Goal: Find contact information: Find contact information

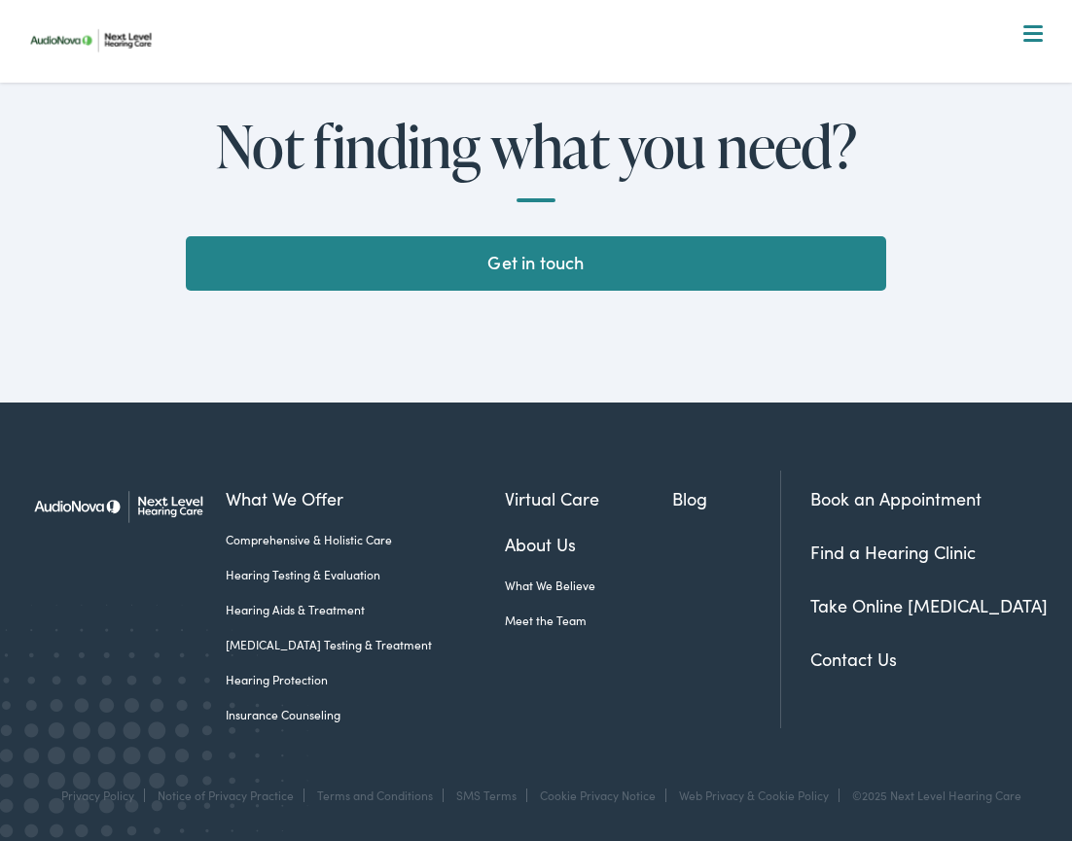
click at [843, 666] on link "Contact Us" at bounding box center [853, 659] width 87 height 24
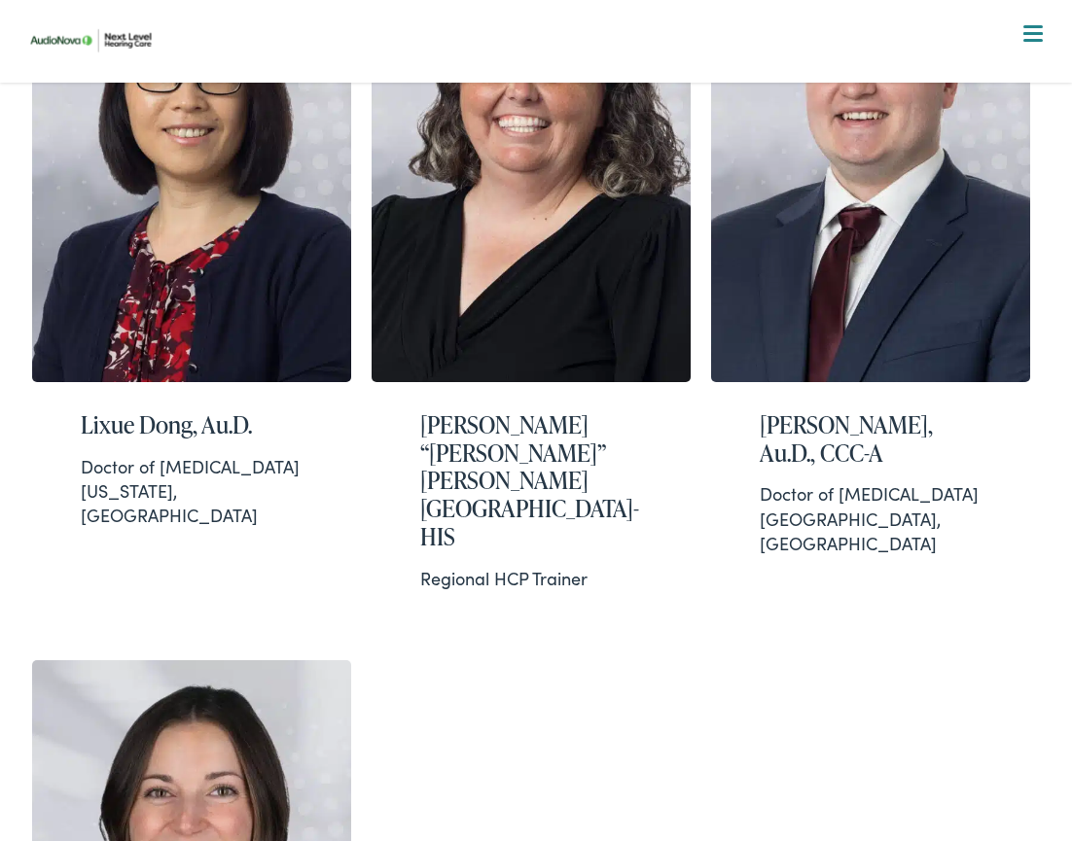
scroll to position [1895, 0]
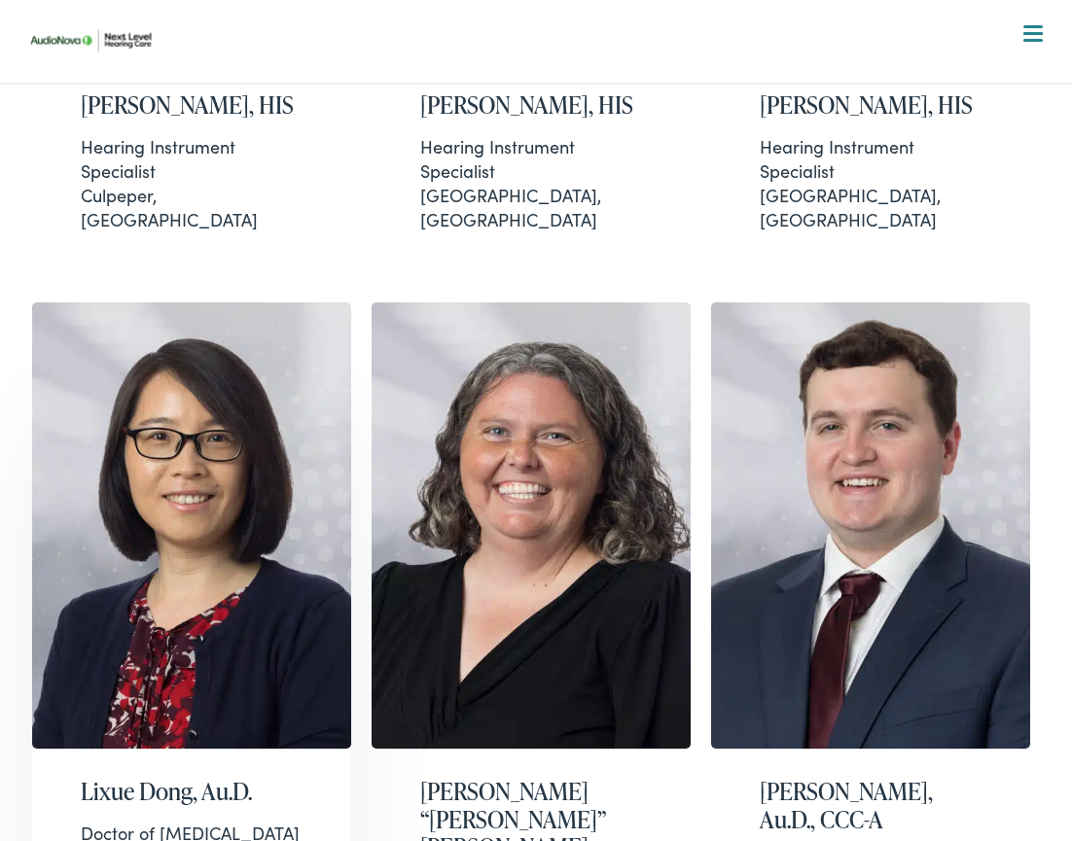
drag, startPoint x: 248, startPoint y: 587, endPoint x: 184, endPoint y: 587, distance: 64.2
click at [173, 400] on img at bounding box center [191, 526] width 319 height 446
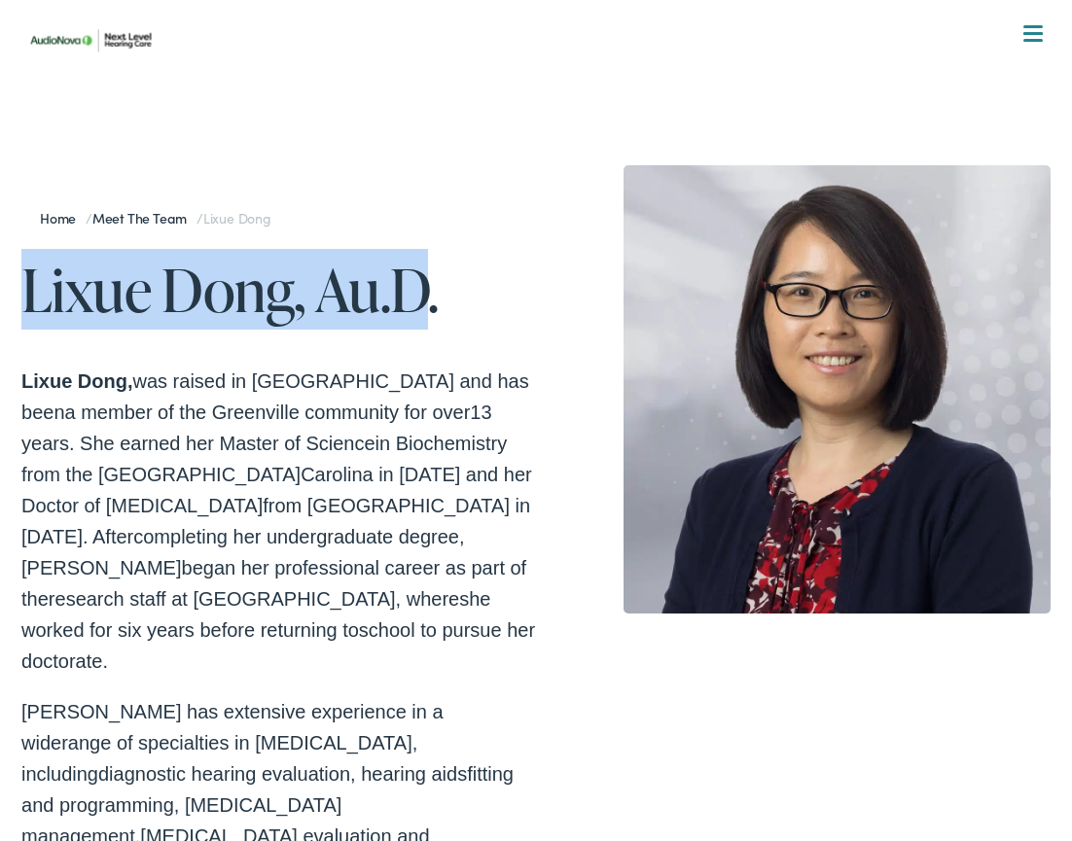
copy h1 "Lixue Dong, Au.D"
drag, startPoint x: 16, startPoint y: 279, endPoint x: 431, endPoint y: 315, distance: 416.9
click at [431, 315] on div "Home / Meet the Team / Lixue [PERSON_NAME], Au.D. [PERSON_NAME], was raised in …" at bounding box center [536, 637] width 1072 height 1138
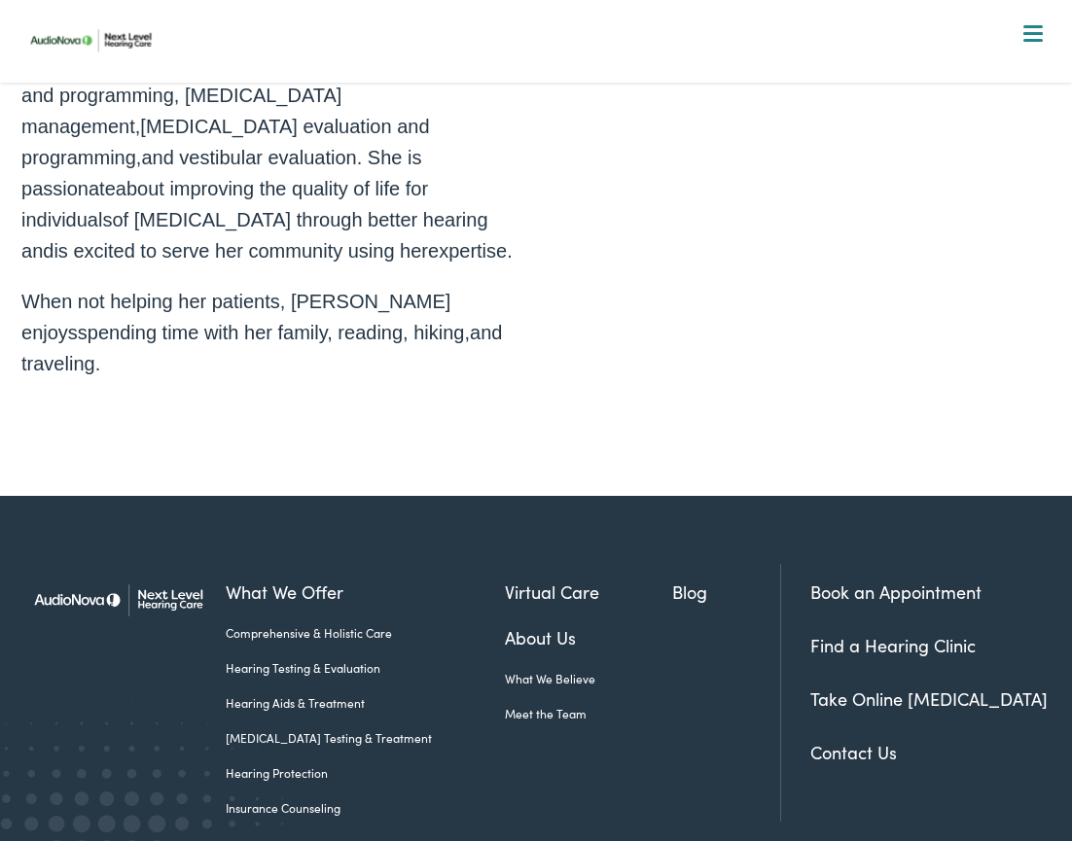
scroll to position [709, 0]
click at [49, 565] on img at bounding box center [123, 601] width 204 height 72
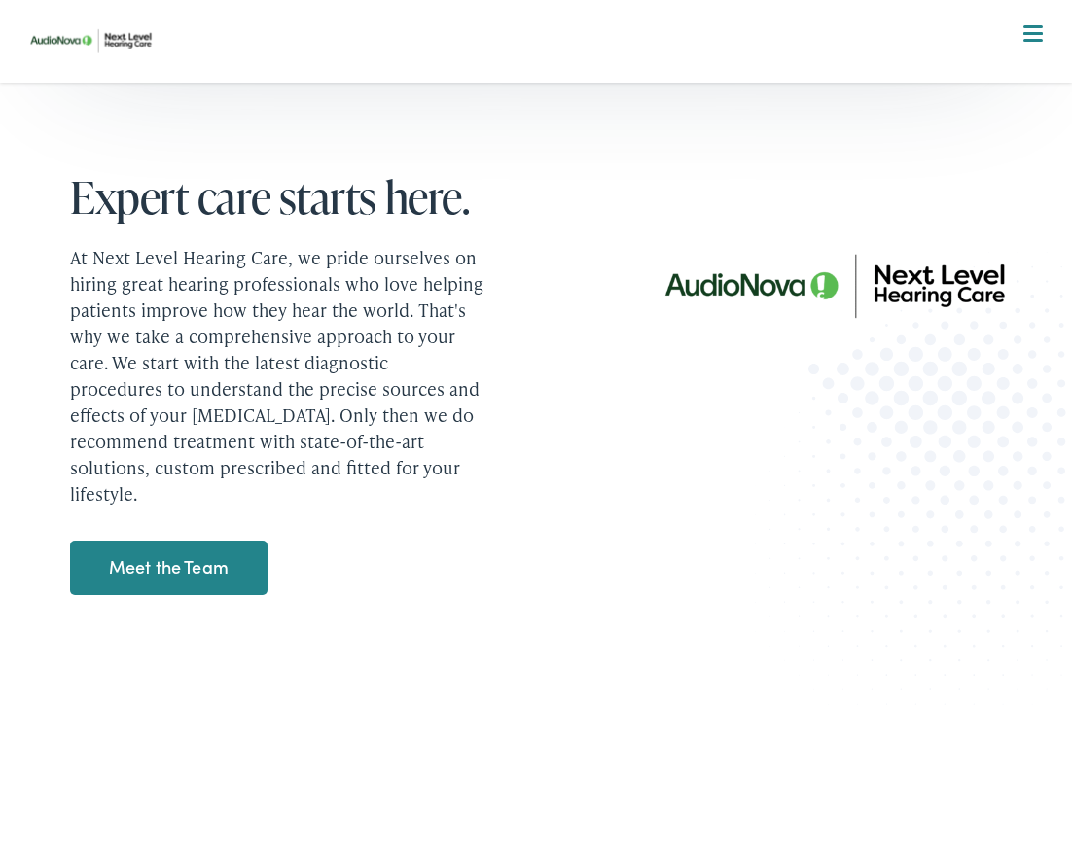
scroll to position [1613, 0]
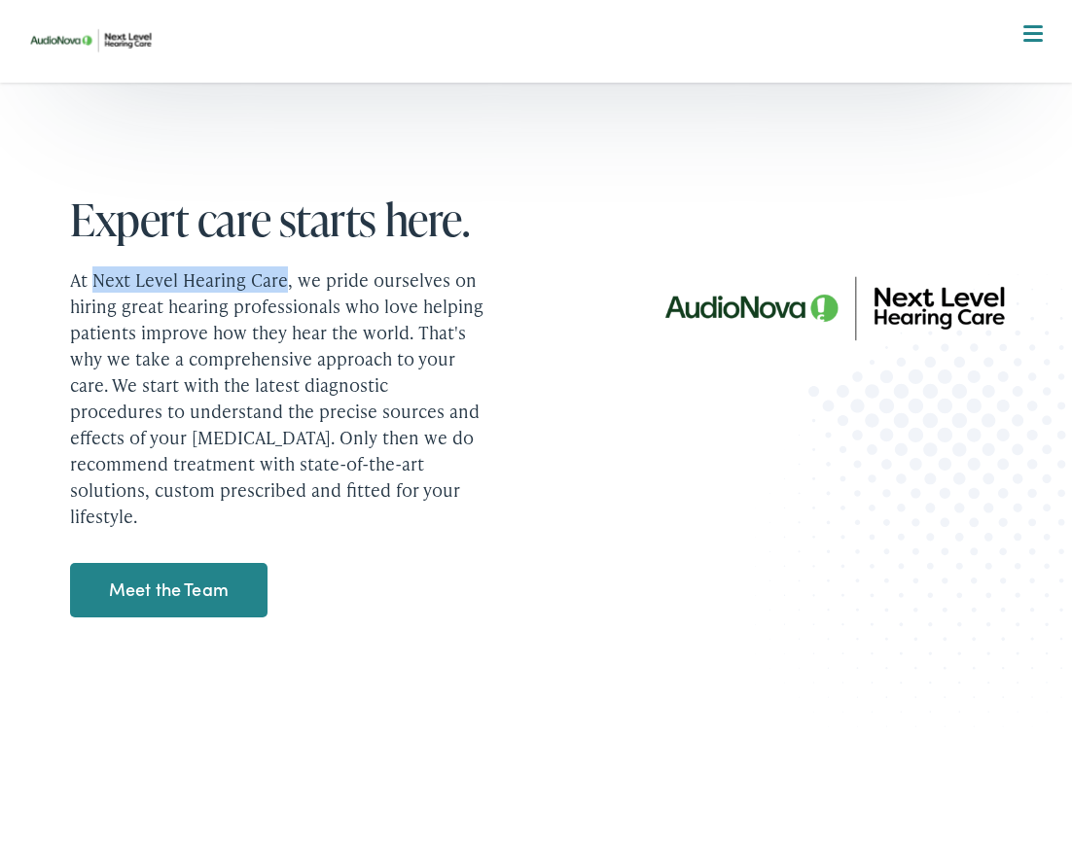
drag, startPoint x: 94, startPoint y: 254, endPoint x: 281, endPoint y: 252, distance: 186.8
click at [282, 267] on p "At Next Level Hearing Care, we pride ourselves on hiring great hearing professi…" at bounding box center [277, 398] width 414 height 263
copy p "Next Level Hearing Care"
